Goal: Task Accomplishment & Management: Manage account settings

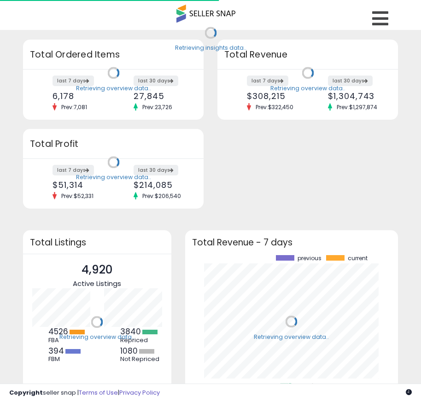
scroll to position [128, 195]
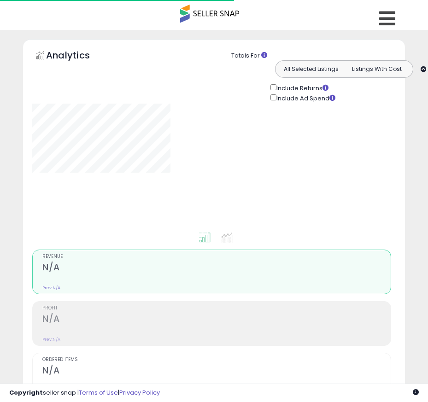
type input "**********"
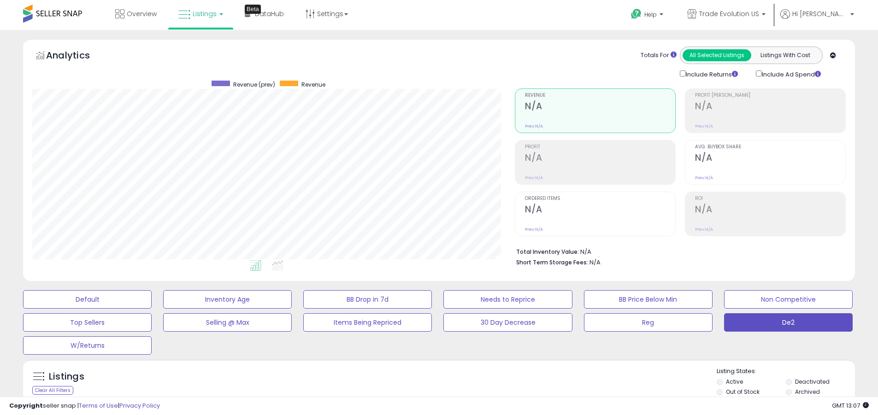
scroll to position [189, 483]
click at [421, 382] on label "Deactivated" at bounding box center [812, 382] width 35 height 8
click at [421, 392] on label "Archived" at bounding box center [807, 392] width 25 height 8
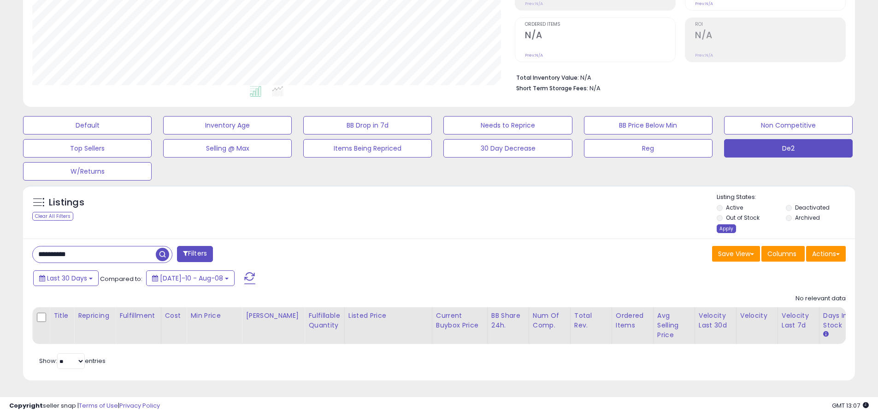
click at [421, 224] on div "Apply" at bounding box center [726, 228] width 19 height 9
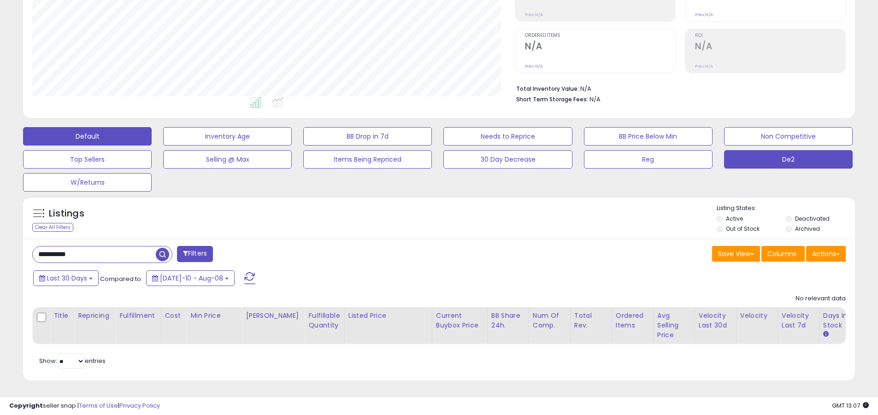
click at [87, 129] on button "Default" at bounding box center [87, 136] width 129 height 18
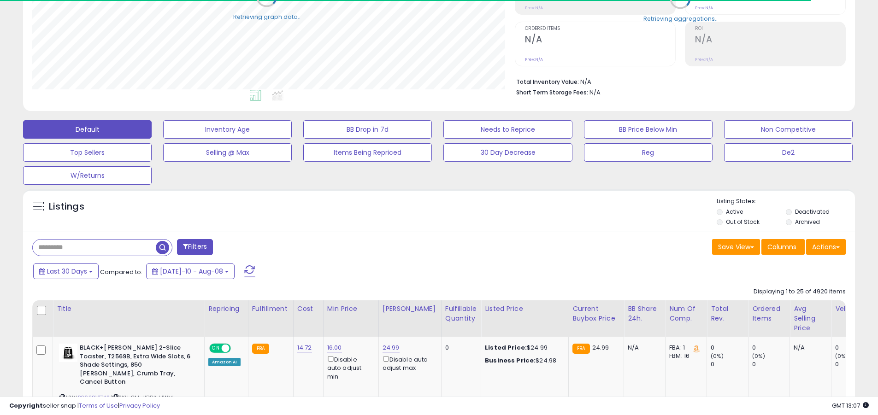
scroll to position [460747, 460454]
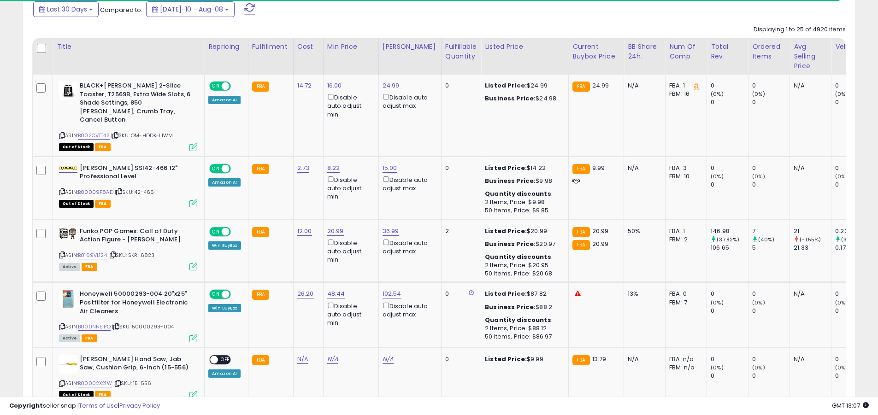
click at [244, 9] on span at bounding box center [249, 9] width 11 height 12
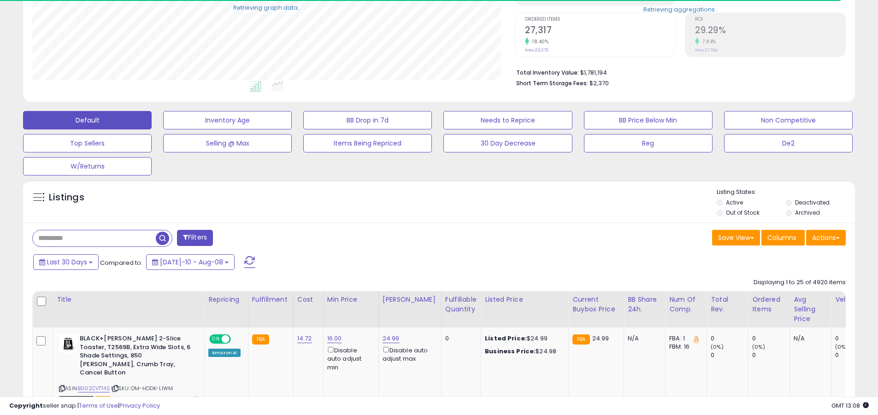
scroll to position [189, 483]
click at [94, 238] on input "text" at bounding box center [94, 238] width 123 height 16
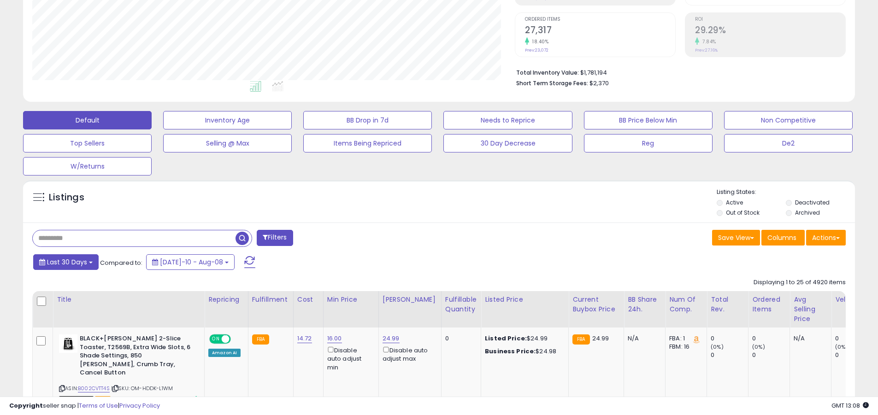
click at [65, 262] on span "Last 30 Days" at bounding box center [67, 262] width 40 height 9
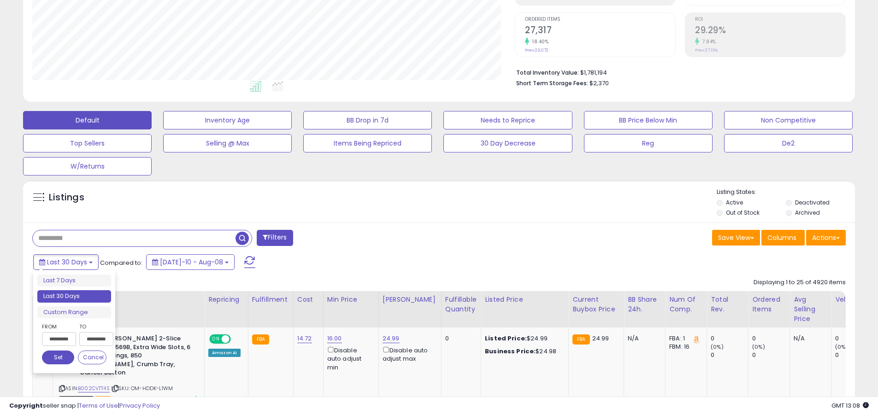
click at [74, 296] on li "Last 30 Days" at bounding box center [74, 296] width 74 height 12
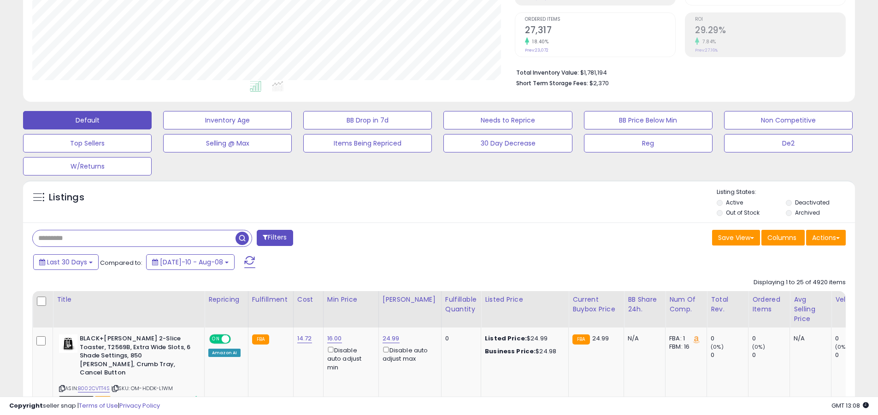
click at [134, 238] on input "text" at bounding box center [134, 238] width 203 height 16
click at [243, 237] on span "button" at bounding box center [242, 238] width 13 height 13
click at [421, 237] on button "Actions" at bounding box center [826, 238] width 40 height 16
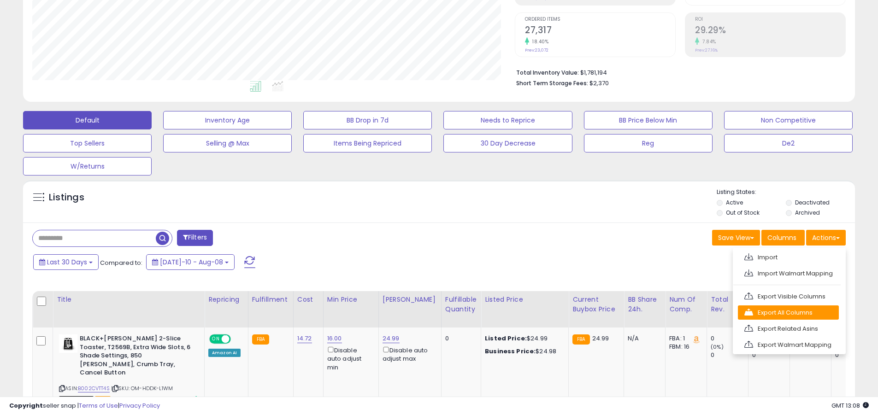
click at [421, 313] on link "Export All Columns" at bounding box center [788, 313] width 101 height 14
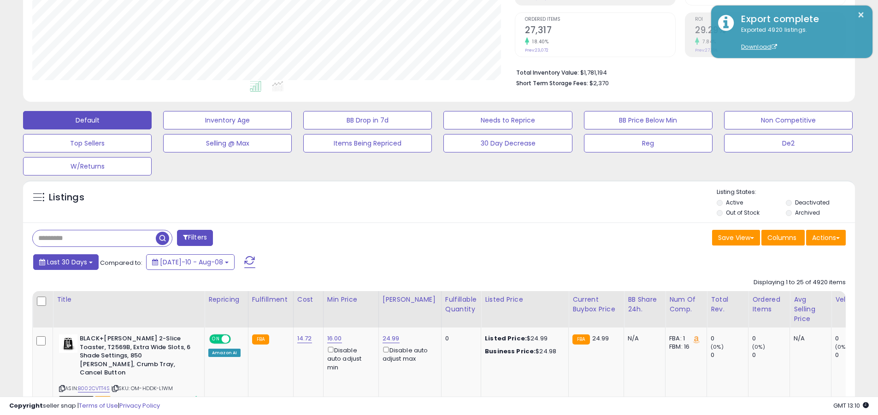
click at [65, 262] on span "Last 30 Days" at bounding box center [67, 262] width 40 height 9
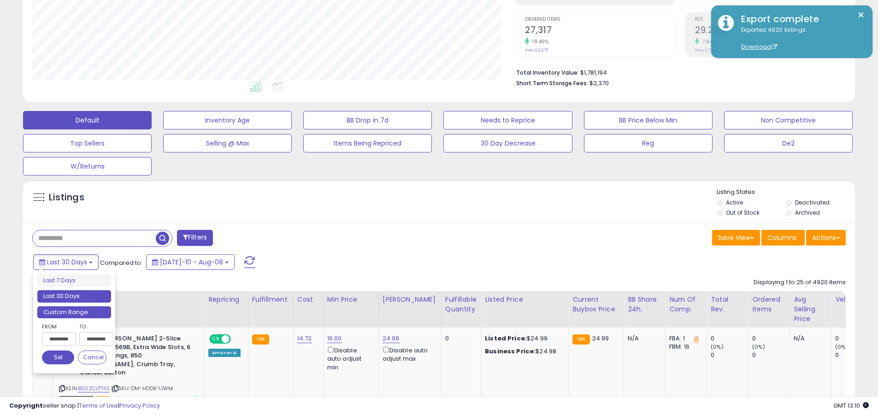
click at [74, 312] on li "Custom Range" at bounding box center [74, 313] width 74 height 12
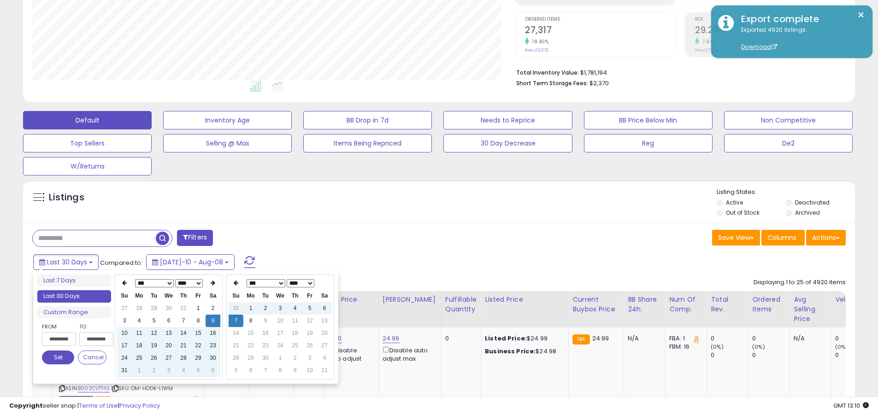
click at [59, 339] on input "**********" at bounding box center [59, 339] width 34 height 14
type input "**********"
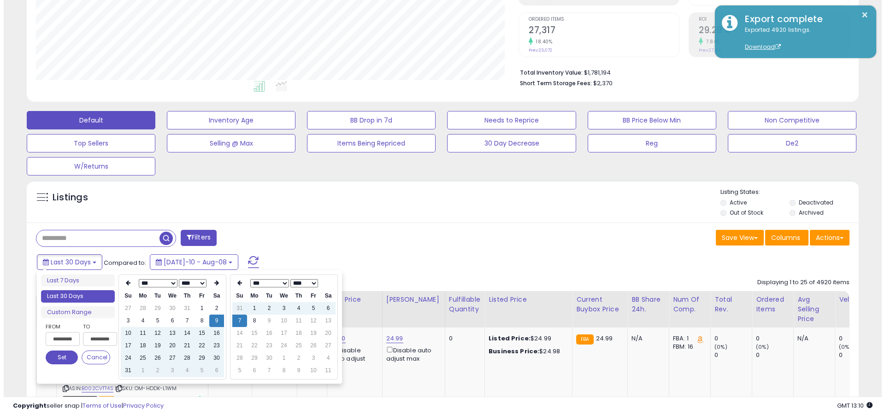
scroll to position [0, 2]
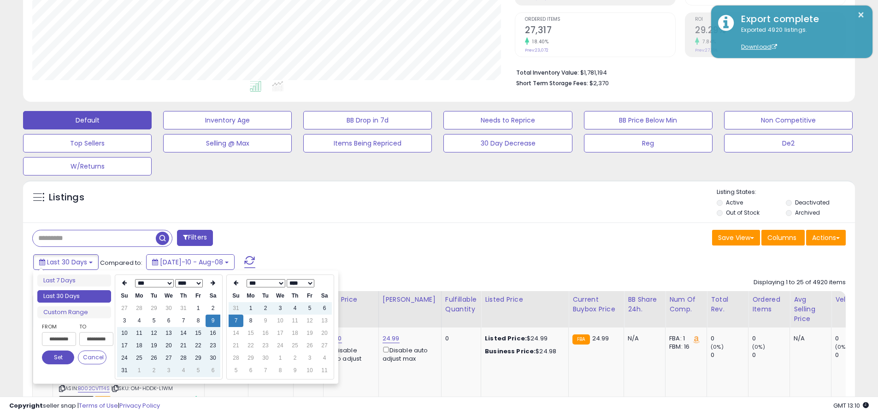
click at [58, 358] on button "Set" at bounding box center [58, 358] width 32 height 14
click at [94, 238] on input "text" at bounding box center [94, 238] width 123 height 16
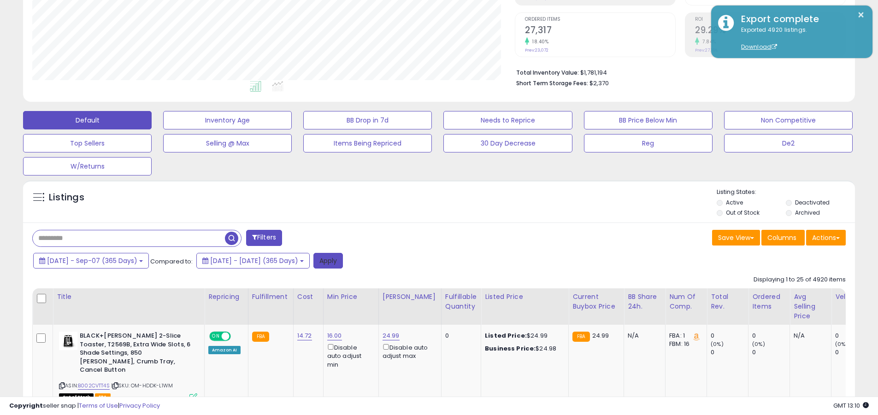
click at [343, 260] on button "Apply" at bounding box center [327, 261] width 29 height 16
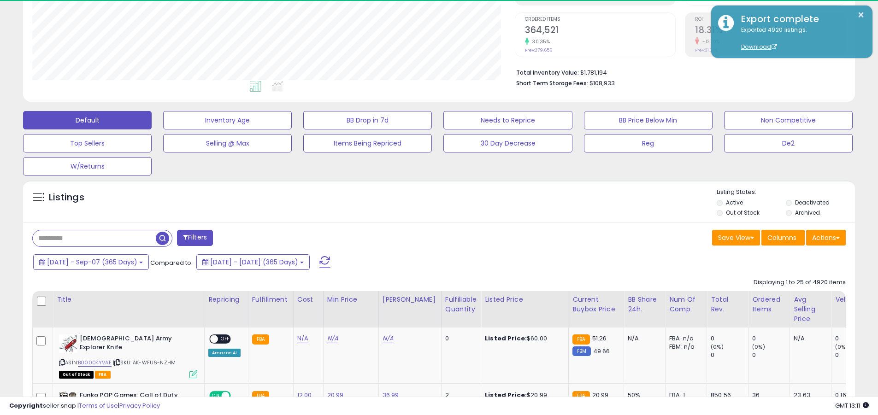
scroll to position [189, 483]
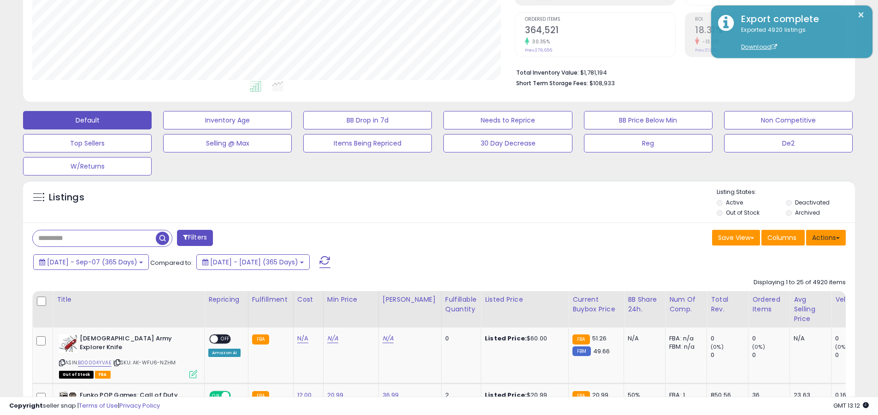
click at [421, 237] on button "Actions" at bounding box center [826, 238] width 40 height 16
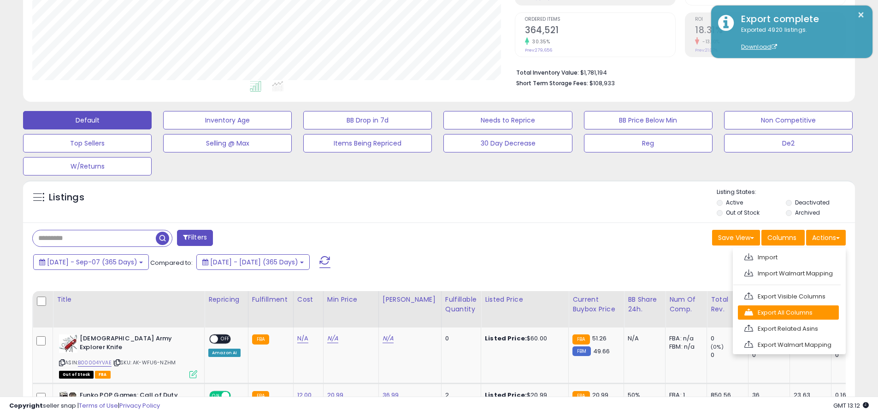
click at [421, 313] on link "Export All Columns" at bounding box center [788, 313] width 101 height 14
